Goal: Transaction & Acquisition: Purchase product/service

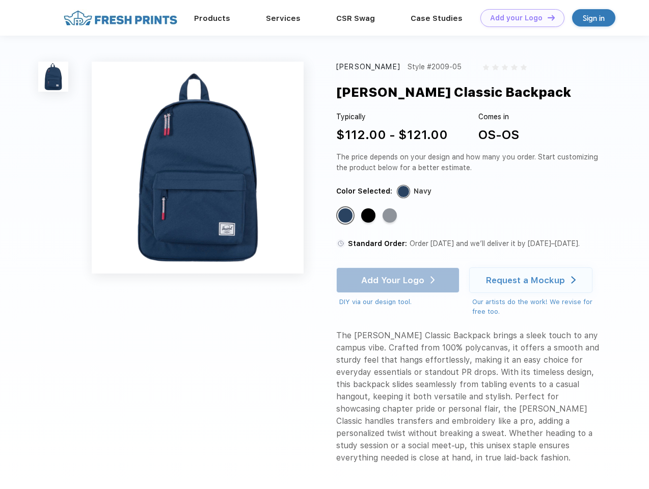
click at [519, 18] on link "Add your Logo Design Tool" at bounding box center [523, 18] width 84 height 18
click at [54, 76] on img at bounding box center [53, 77] width 30 height 30
click at [347, 216] on div "Standard Color" at bounding box center [345, 215] width 14 height 14
click at [369, 216] on div "Standard Color" at bounding box center [368, 215] width 14 height 14
click at [391, 216] on div "Standard Color" at bounding box center [390, 215] width 14 height 14
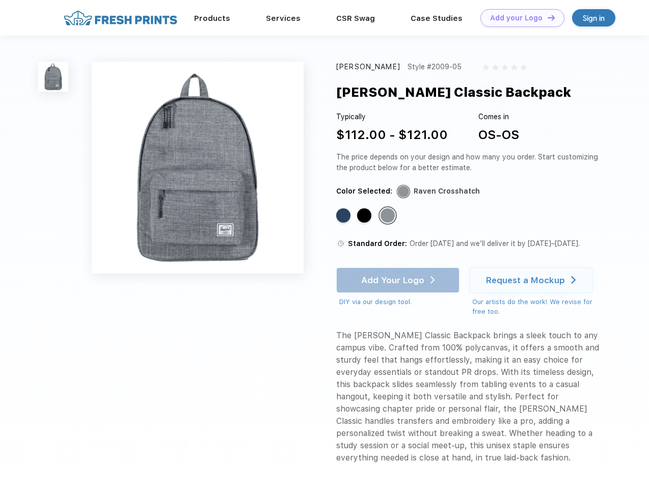
click at [399, 280] on div "Add Your Logo DIY via our design tool. Ah shoot! This product isn't up in our d…" at bounding box center [397, 288] width 123 height 40
click at [533, 280] on div "Request a Mockup" at bounding box center [525, 280] width 79 height 10
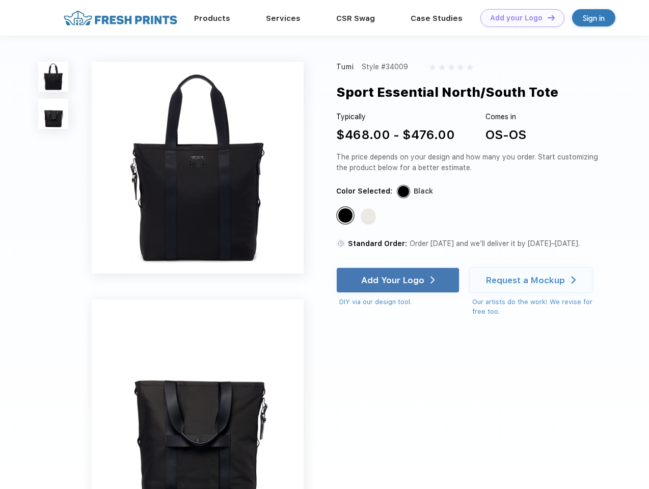
click at [519, 18] on link "Add your Logo Design Tool" at bounding box center [523, 18] width 84 height 18
click at [54, 76] on img at bounding box center [53, 77] width 30 height 30
click at [54, 114] on img at bounding box center [53, 114] width 30 height 30
click at [347, 216] on div "Standard Color" at bounding box center [345, 215] width 14 height 14
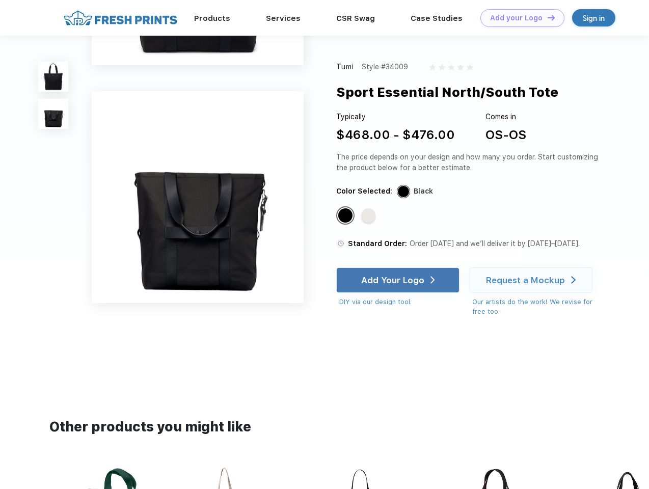
click at [369, 216] on div "Standard Color" at bounding box center [368, 215] width 14 height 14
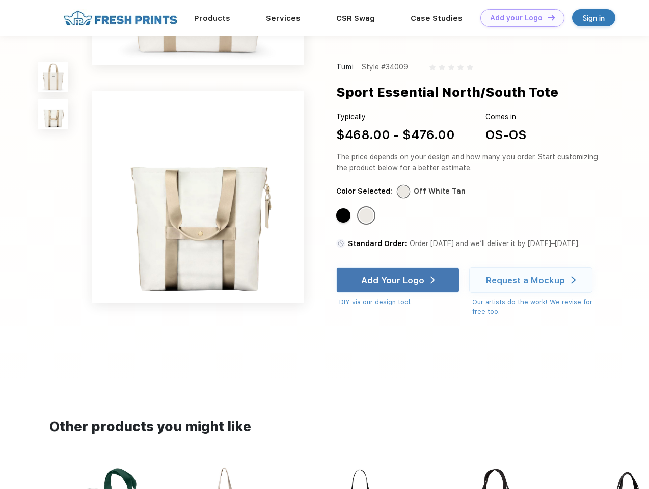
click at [399, 280] on div "Add Your Logo" at bounding box center [392, 280] width 63 height 10
click at [533, 280] on div "Request a Mockup" at bounding box center [525, 280] width 79 height 10
